Goal: Obtain resource: Obtain resource

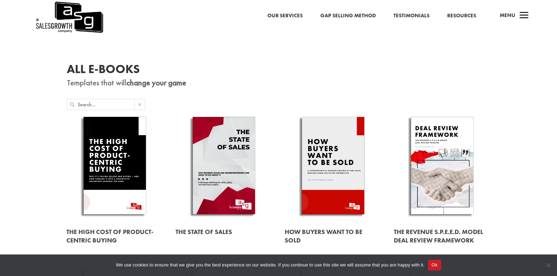
click at [98, 106] on input "text" at bounding box center [106, 104] width 56 height 11
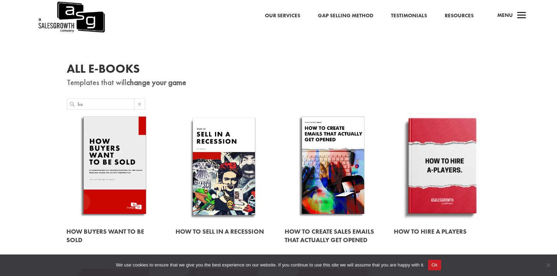
type input "h"
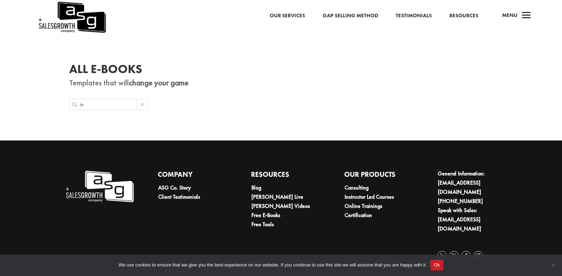
type input "i"
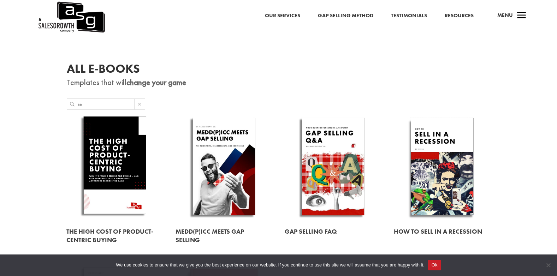
type input "s"
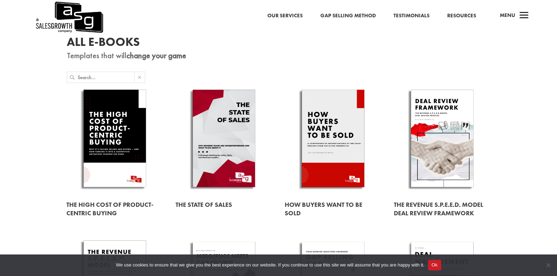
scroll to position [26, 0]
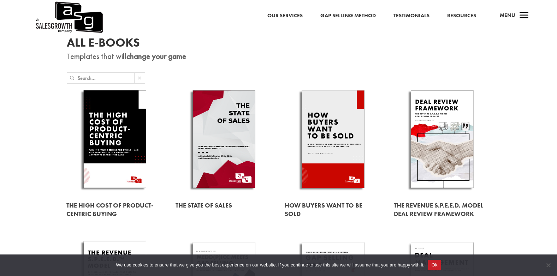
click at [126, 146] on link at bounding box center [114, 140] width 97 height 110
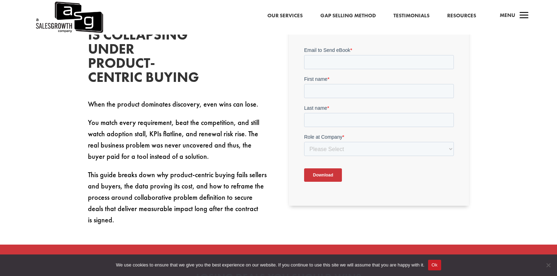
scroll to position [212, 0]
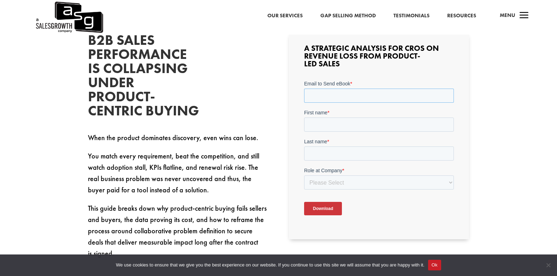
click at [340, 99] on input "Email to Send eBook *" at bounding box center [379, 96] width 150 height 14
type input "[EMAIL_ADDRESS][DOMAIN_NAME]"
type input "Anas"
type input "El Kadiri"
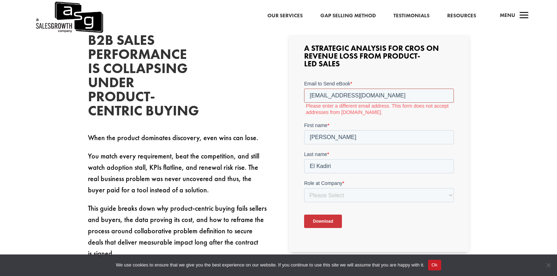
click at [379, 98] on input "elkadiri.anas@gmail.com" at bounding box center [379, 96] width 150 height 14
click at [310, 96] on input "elkadiri.anas@gmail.com" at bounding box center [379, 96] width 150 height 14
click at [379, 96] on input "elkadiri.anas@gmail.com" at bounding box center [379, 96] width 150 height 14
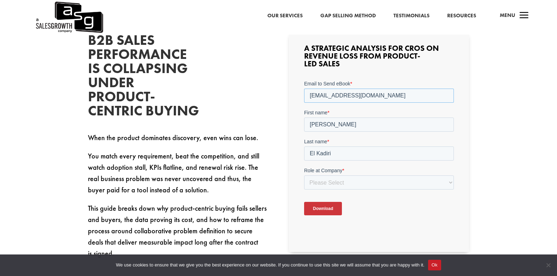
click at [379, 96] on input "elkadiri.anas@gmail.com" at bounding box center [379, 96] width 150 height 14
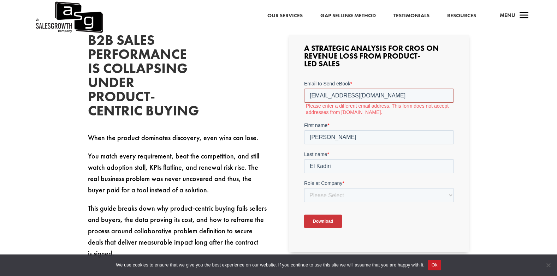
drag, startPoint x: 395, startPoint y: 98, endPoint x: 346, endPoint y: 97, distance: 49.1
click at [346, 97] on input "elkadiri.anas@gmail.com" at bounding box center [379, 96] width 150 height 14
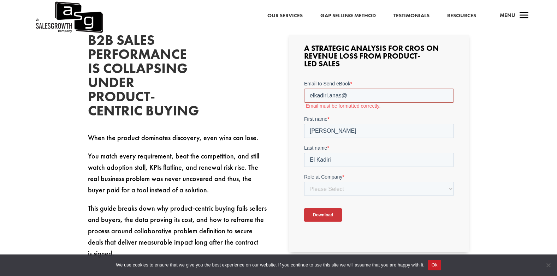
type input "elkadiri.anas@"
click at [326, 192] on select "Please Select C-Level (CRO, CSO, etc) Senior Leadership (VP of Sales, VP of Ena…" at bounding box center [379, 189] width 150 height 14
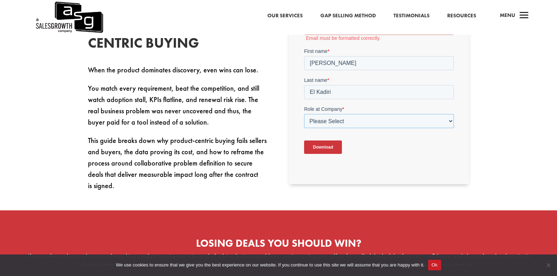
scroll to position [282, 0]
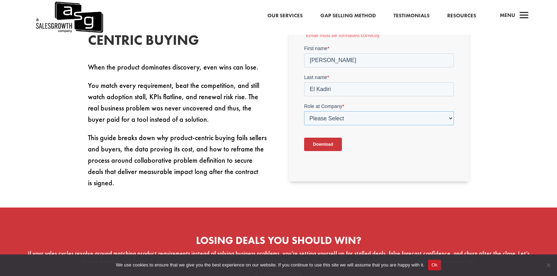
click at [364, 116] on select "Please Select C-Level (CRO, CSO, etc) Senior Leadership (VP of Sales, VP of Ena…" at bounding box center [379, 118] width 150 height 14
select select "C-Level (CRO, CSO, etc)"
click at [304, 111] on select "Please Select C-Level (CRO, CSO, etc) Senior Leadership (VP of Sales, VP of Ena…" at bounding box center [379, 118] width 150 height 14
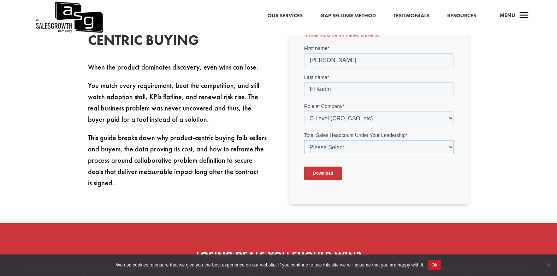
click at [366, 147] on select "Please Select Just Me 1-9 10-19 20-49 50-99 100+" at bounding box center [379, 147] width 150 height 14
select select "Just Me"
click at [304, 140] on select "Please Select Just Me 1-9 10-19 20-49 50-99 100+" at bounding box center [379, 147] width 150 height 14
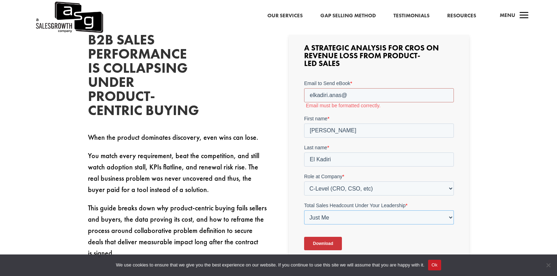
scroll to position [212, 0]
click at [361, 100] on input "elkadiri.anas@" at bounding box center [379, 96] width 150 height 14
click at [360, 184] on select "Please Select C-Level (CRO, CSO, etc) Senior Leadership (VP of Sales, VP of Ena…" at bounding box center [379, 189] width 150 height 14
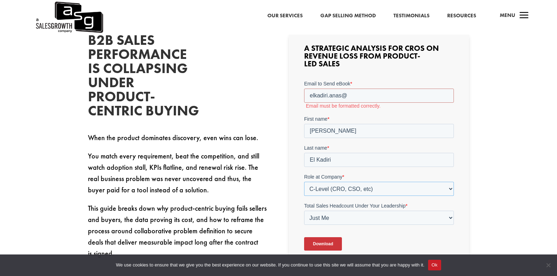
select select "Individual Contributor (AE, SDR, CSM, etc)"
click at [304, 182] on select "Please Select C-Level (CRO, CSO, etc) Senior Leadership (VP of Sales, VP of Ena…" at bounding box center [379, 189] width 150 height 14
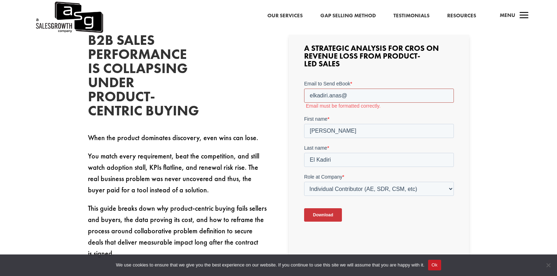
click at [351, 95] on input "elkadiri.anas@" at bounding box center [379, 96] width 150 height 14
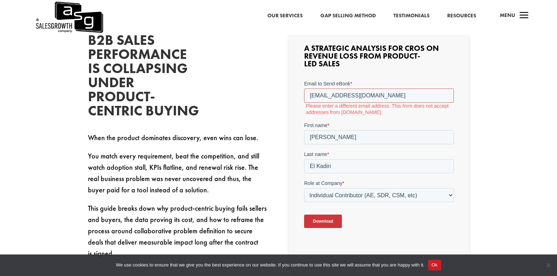
type input "ilham-badrou@hotmail.com"
click at [362, 115] on label "Please enter a different email address. This form does not accept addresses fro…" at bounding box center [380, 109] width 148 height 13
drag, startPoint x: 383, startPoint y: 97, endPoint x: 602, endPoint y: 174, distance: 231.8
click html "Email to Send eBook * ilham-badrou@hotmail.com Please enter a different email a…"
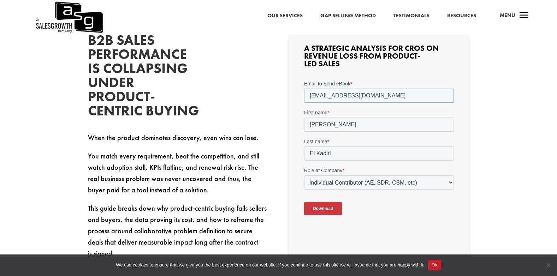
type input "anas.elkadiri@axis-insurance.ma"
click at [489, 182] on div "B2B Sales Performance Is Collapsing Under Product-Centric Buying When the produ…" at bounding box center [278, 211] width 557 height 413
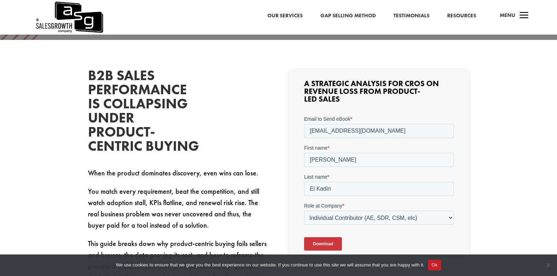
scroll to position [318, 0]
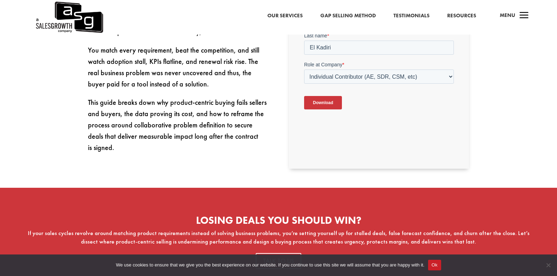
click at [321, 108] on input "Download" at bounding box center [323, 102] width 38 height 13
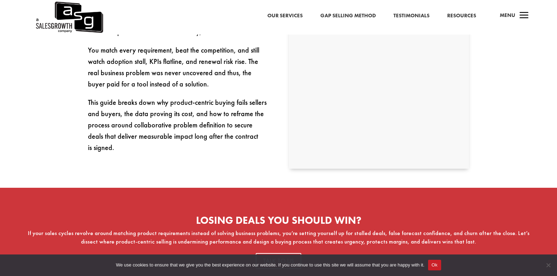
scroll to position [176, 0]
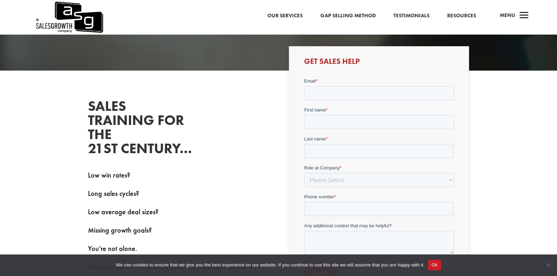
scroll to position [165, 0]
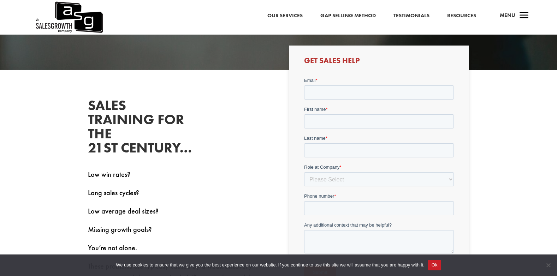
click at [327, 100] on form "Email * First name * Last name * Role at Company * Please Select C-Level (CRO, …" at bounding box center [379, 181] width 150 height 208
click at [327, 95] on input "Email *" at bounding box center [379, 92] width 150 height 14
type input "elkadiri.anas@gmail.com"
type input "Anas"
type input "El Kadiri"
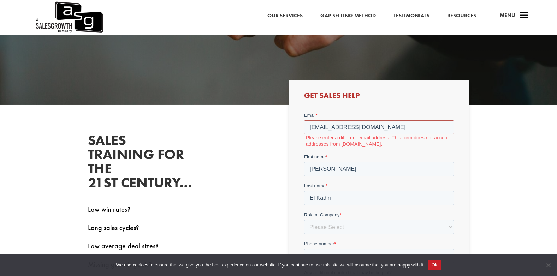
scroll to position [130, 0]
click at [364, 110] on div "Get Sales Help" at bounding box center [379, 216] width 180 height 270
click at [367, 123] on input "elkadiri.anas@gmail.com" at bounding box center [379, 127] width 150 height 14
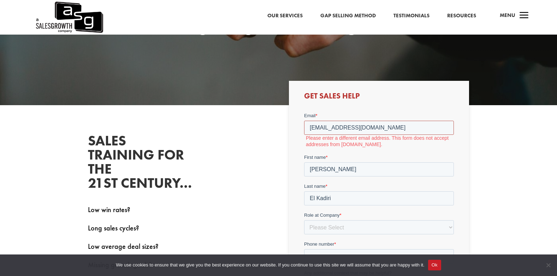
click at [367, 123] on input "elkadiri.anas@gmail.com" at bounding box center [379, 127] width 150 height 14
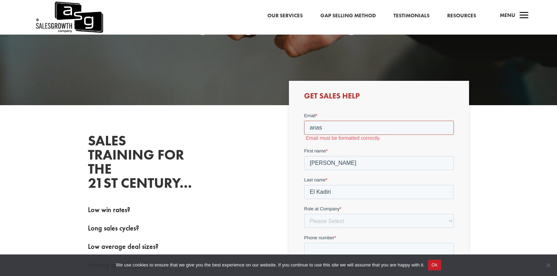
click at [364, 129] on input "anas" at bounding box center [379, 127] width 150 height 14
click at [281, 136] on div "SALES TRAINING FOR THE 21ST CENTURY… Low win rates? Long sales cycles? Low aver…" at bounding box center [278, 252] width 381 height 256
click at [355, 129] on input "anas" at bounding box center [379, 127] width 150 height 14
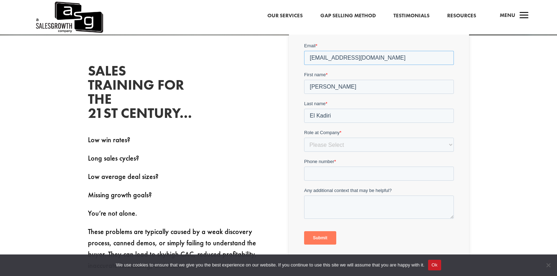
scroll to position [200, 0]
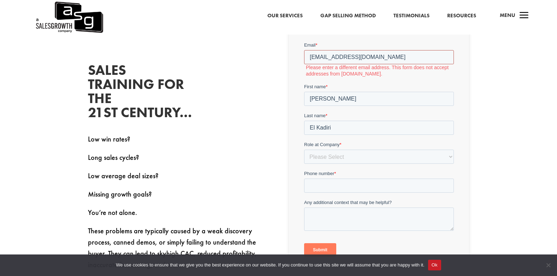
click at [355, 51] on input "elkadiri.anas@gmail.com" at bounding box center [379, 57] width 150 height 14
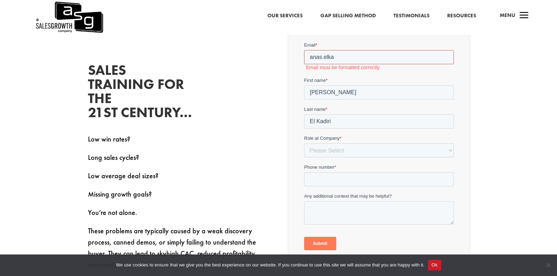
type input "anas.elkadiri@axis-insurance.ma"
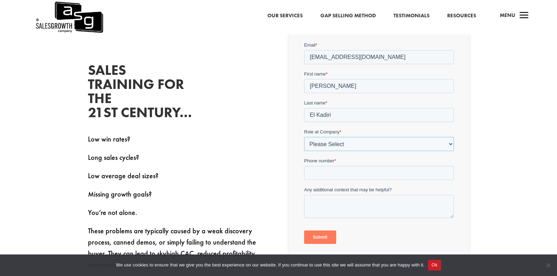
click at [336, 145] on select "Please Select C-Level (CRO, CSO, etc) Senior Leadership (VP of Sales, VP of Ena…" at bounding box center [379, 144] width 150 height 14
select select "Individual Contributor (AE, SDR, CSM, etc)"
click at [304, 137] on select "Please Select C-Level (CRO, CSO, etc) Senior Leadership (VP of Sales, VP of Ena…" at bounding box center [379, 144] width 150 height 14
click at [332, 173] on input "Phone number *" at bounding box center [379, 173] width 150 height 14
type input "+212611020419"
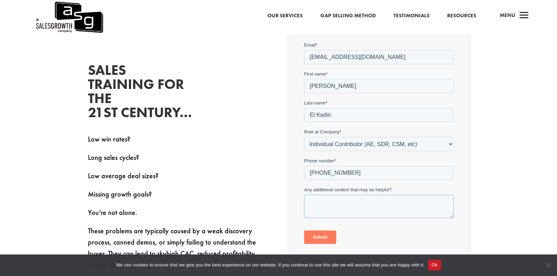
click at [325, 206] on textarea "Any additional context that may be helpful?" at bounding box center [379, 205] width 150 height 23
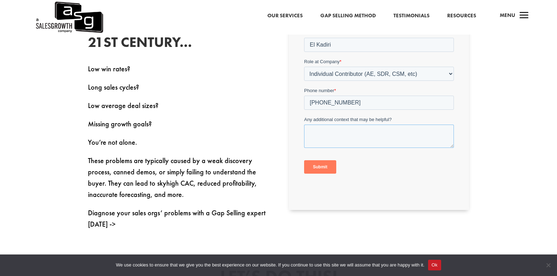
scroll to position [271, 0]
click at [319, 170] on input "Submit" at bounding box center [320, 166] width 32 height 13
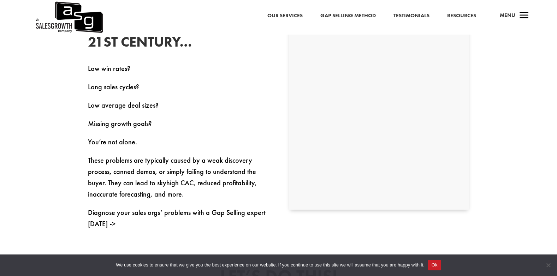
scroll to position [165, 0]
